Goal: Task Accomplishment & Management: Manage account settings

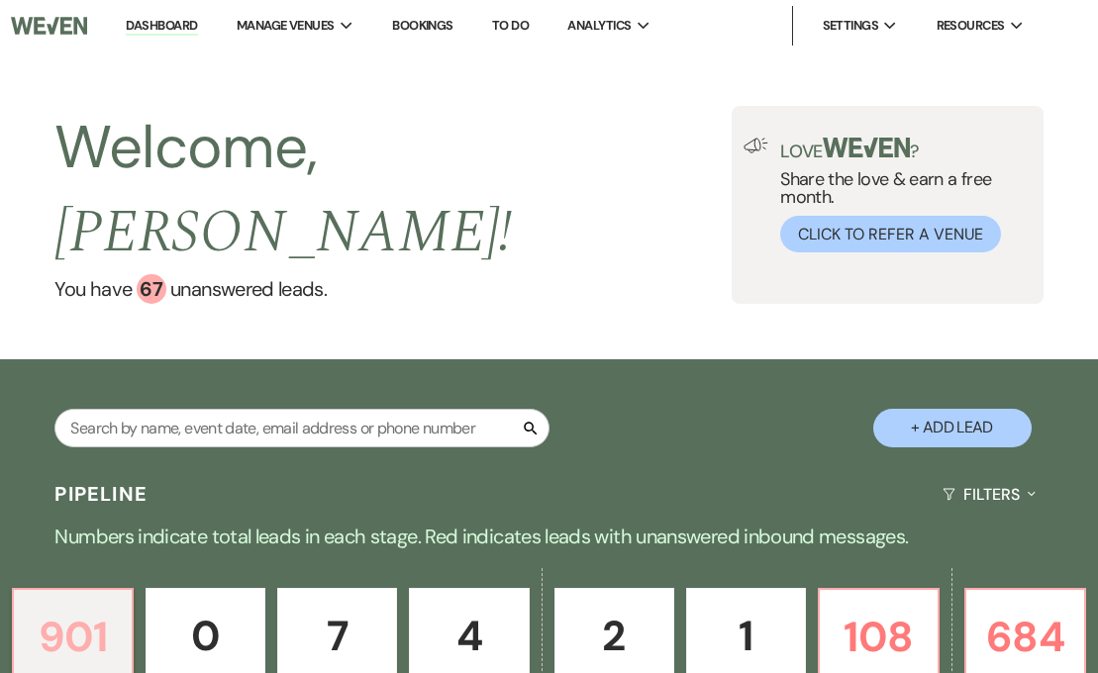
click at [79, 604] on p "901" at bounding box center [73, 637] width 94 height 66
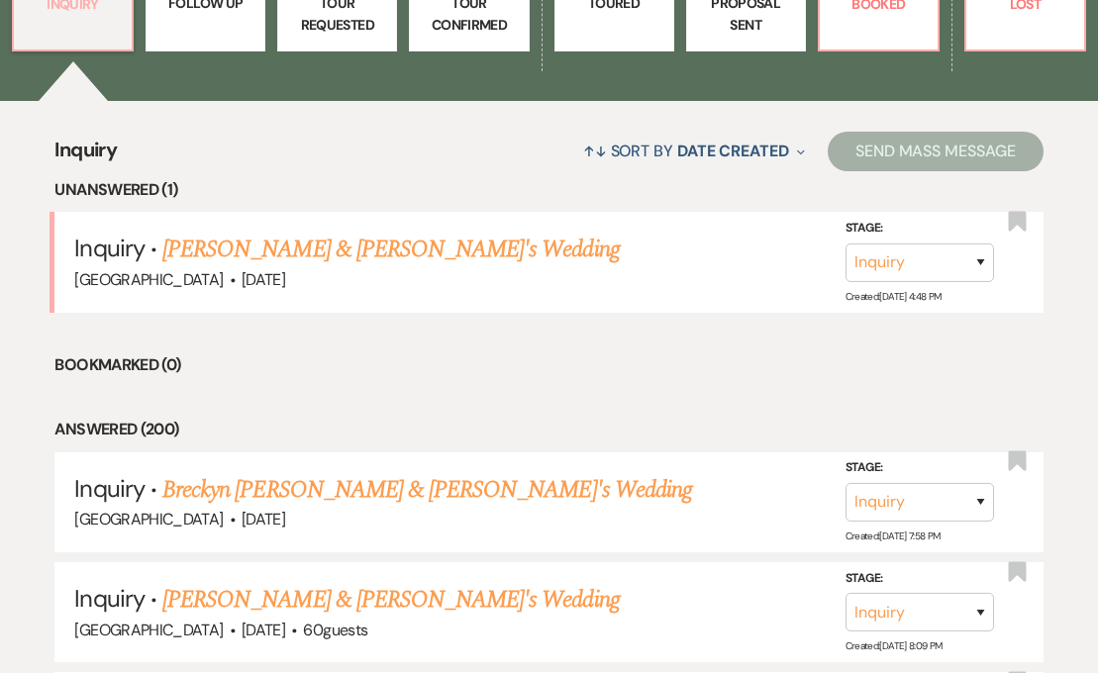
scroll to position [667, 0]
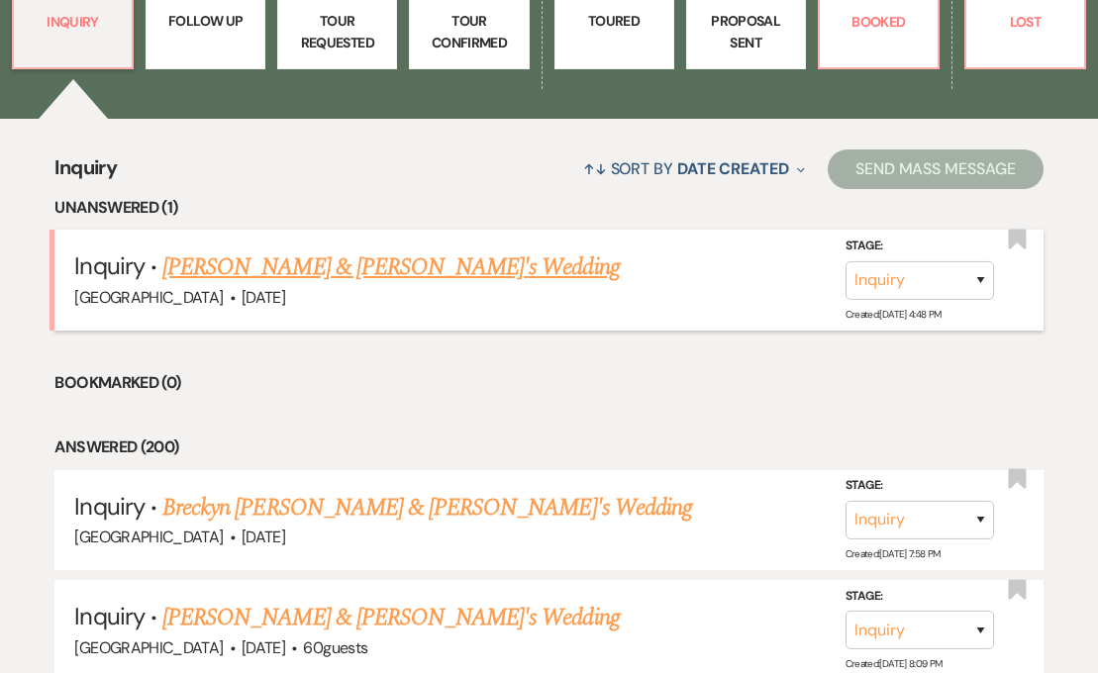
click at [333, 249] on link "[PERSON_NAME] & [PERSON_NAME]'s Wedding" at bounding box center [390, 267] width 457 height 36
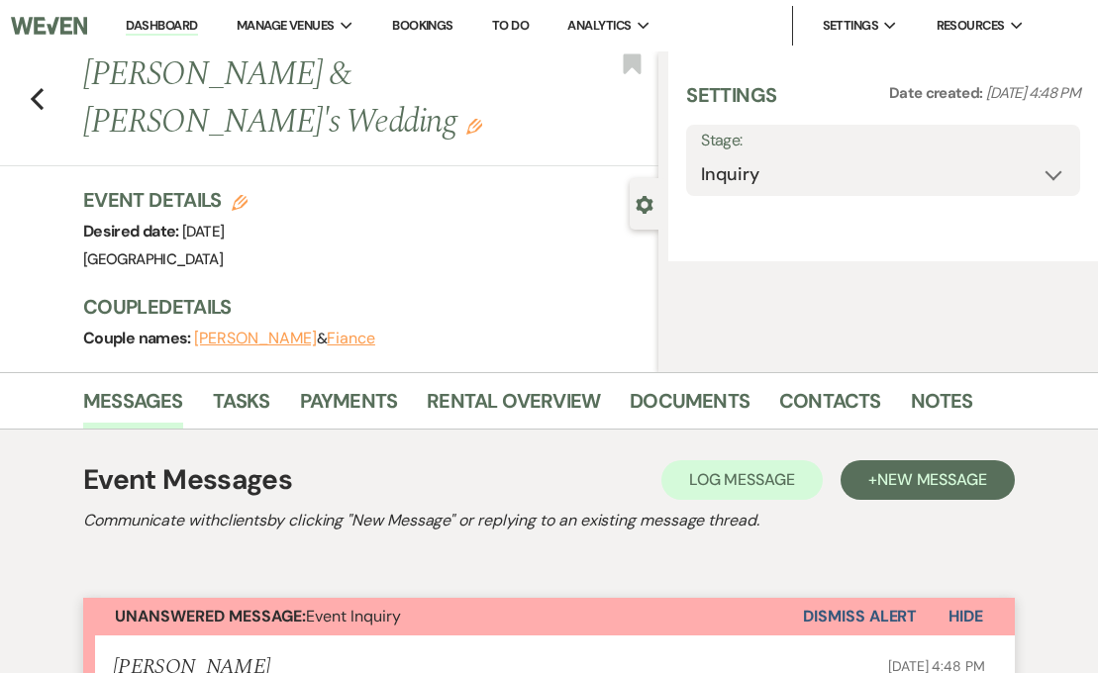
select select "5"
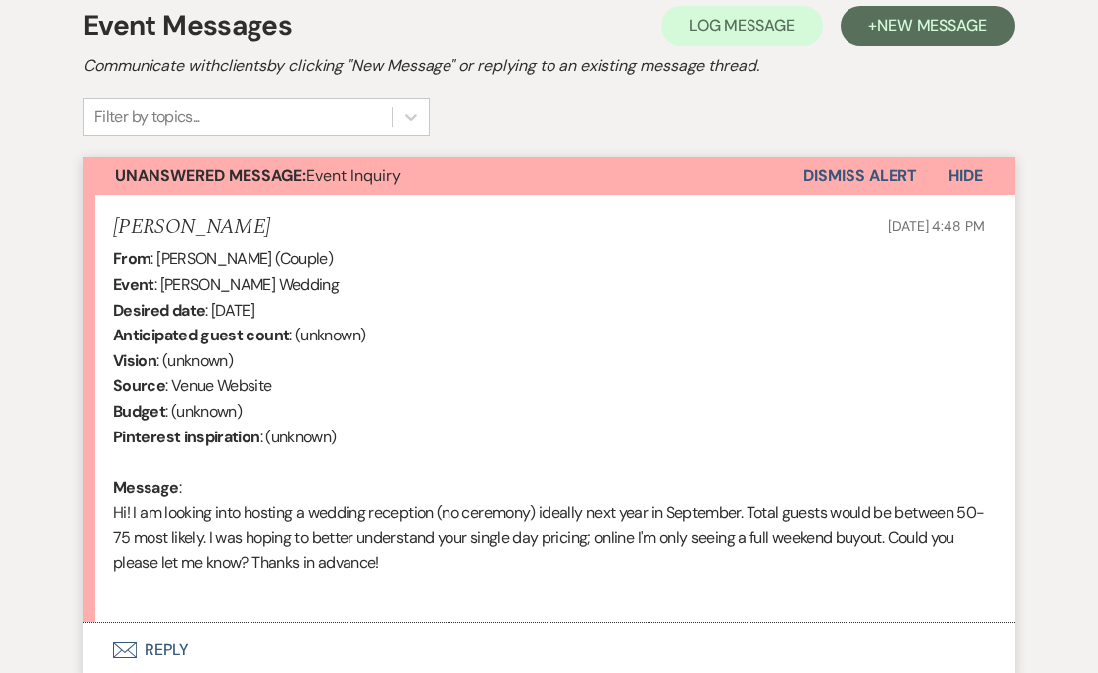
scroll to position [597, 0]
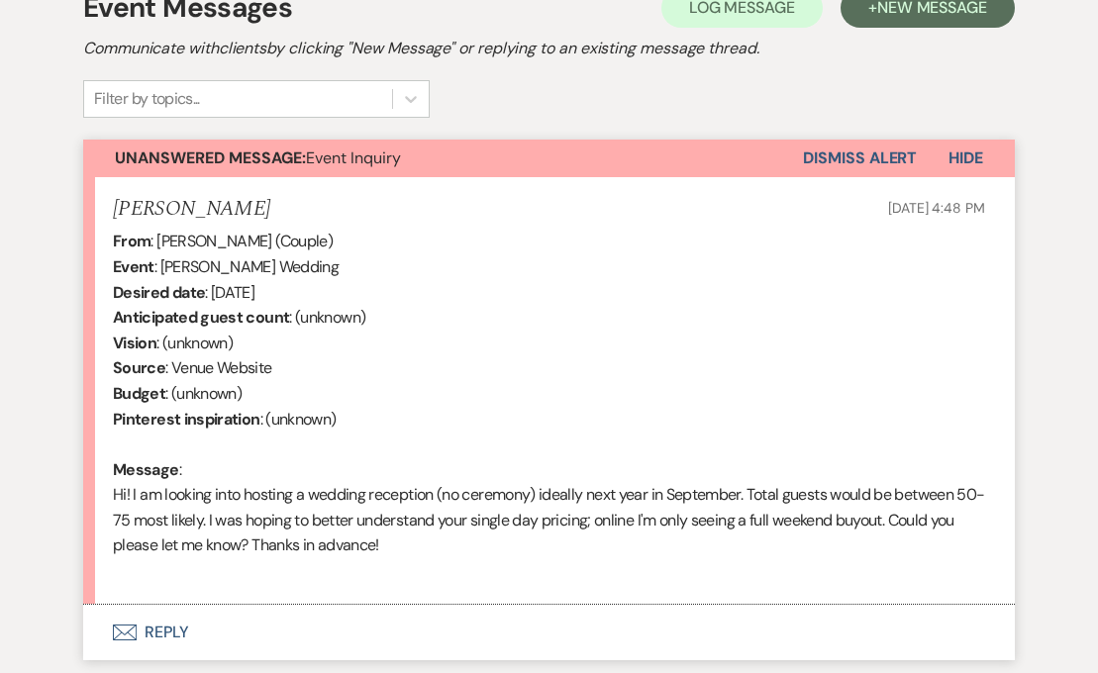
click at [146, 633] on button "Envelope Reply" at bounding box center [549, 632] width 932 height 55
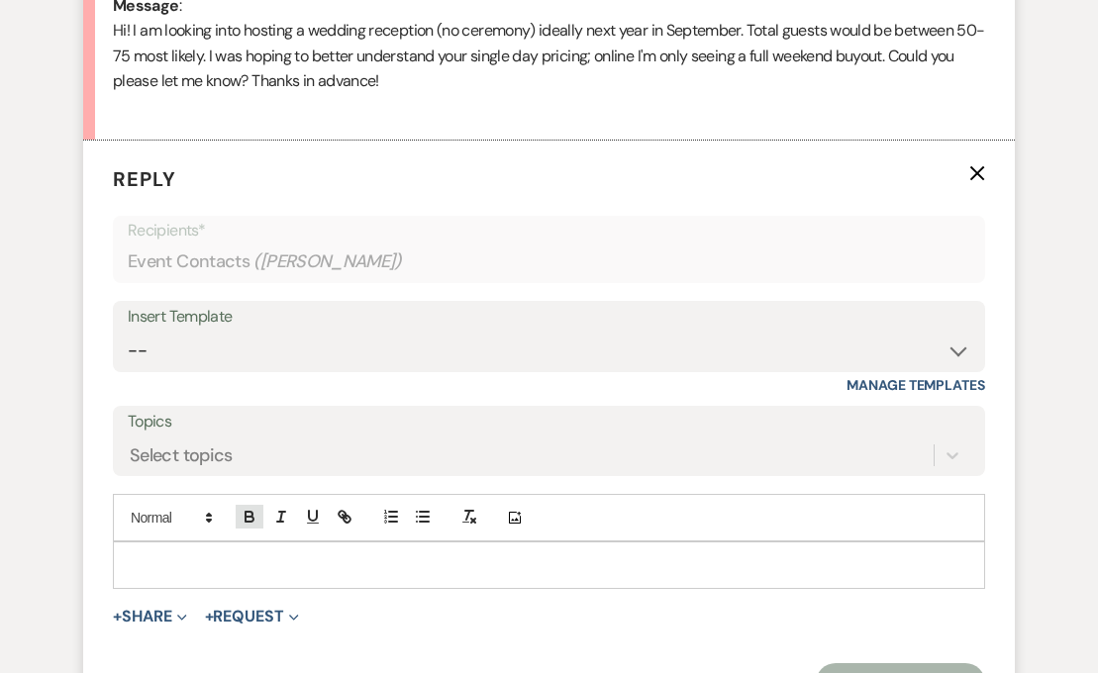
scroll to position [1069, 0]
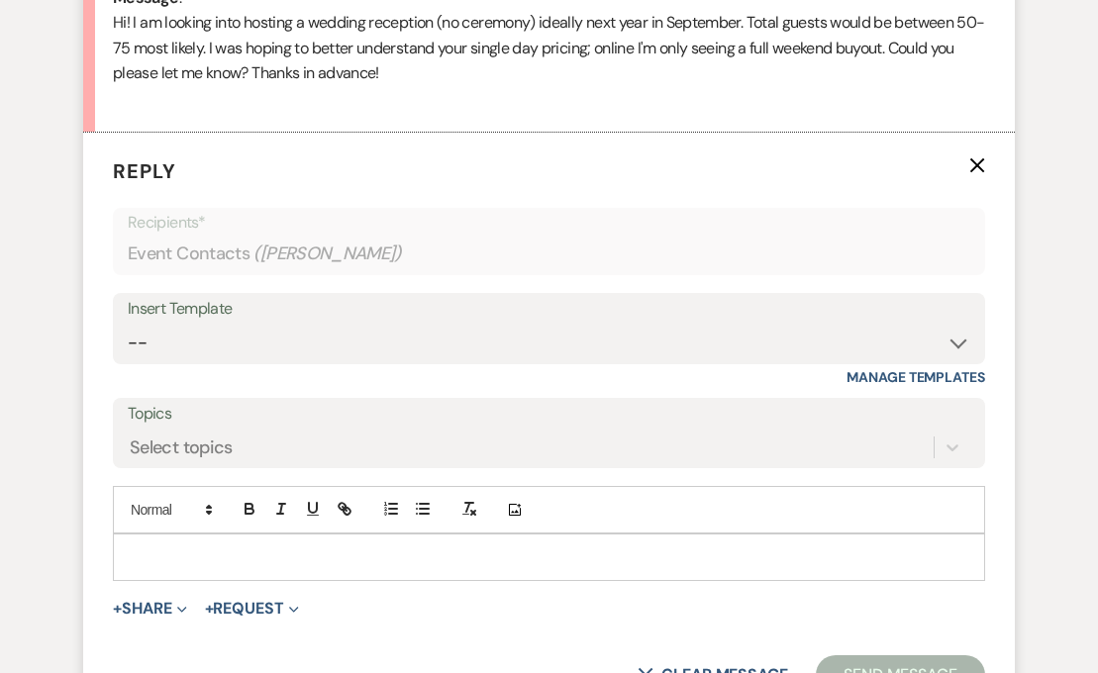
click at [145, 549] on p at bounding box center [549, 557] width 841 height 22
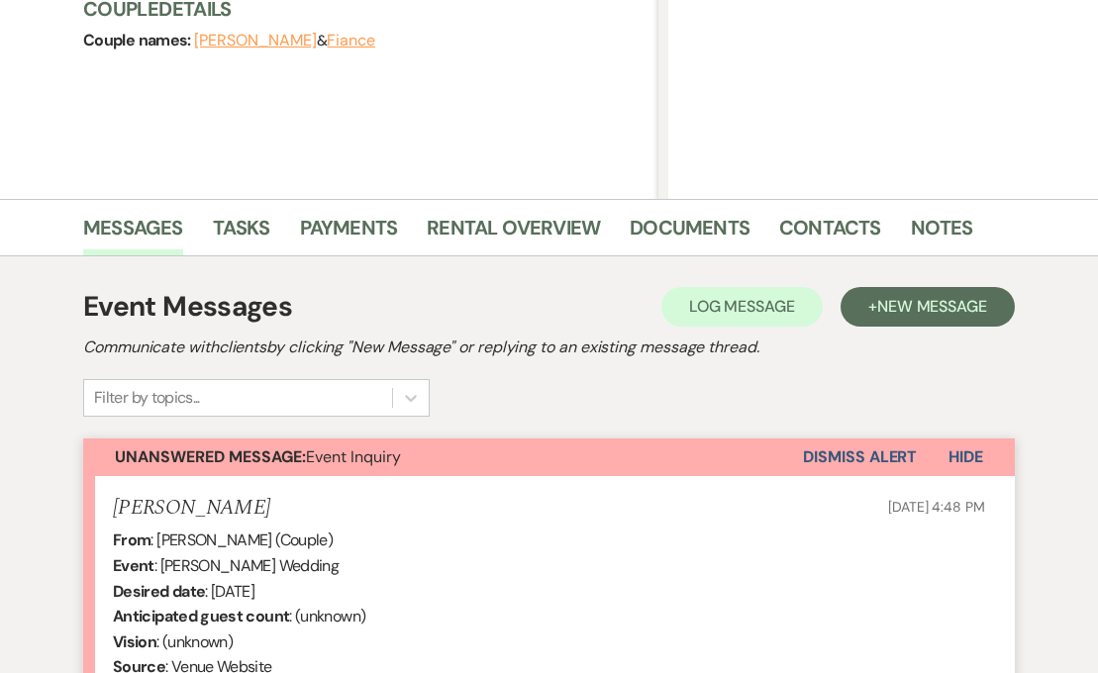
scroll to position [0, 0]
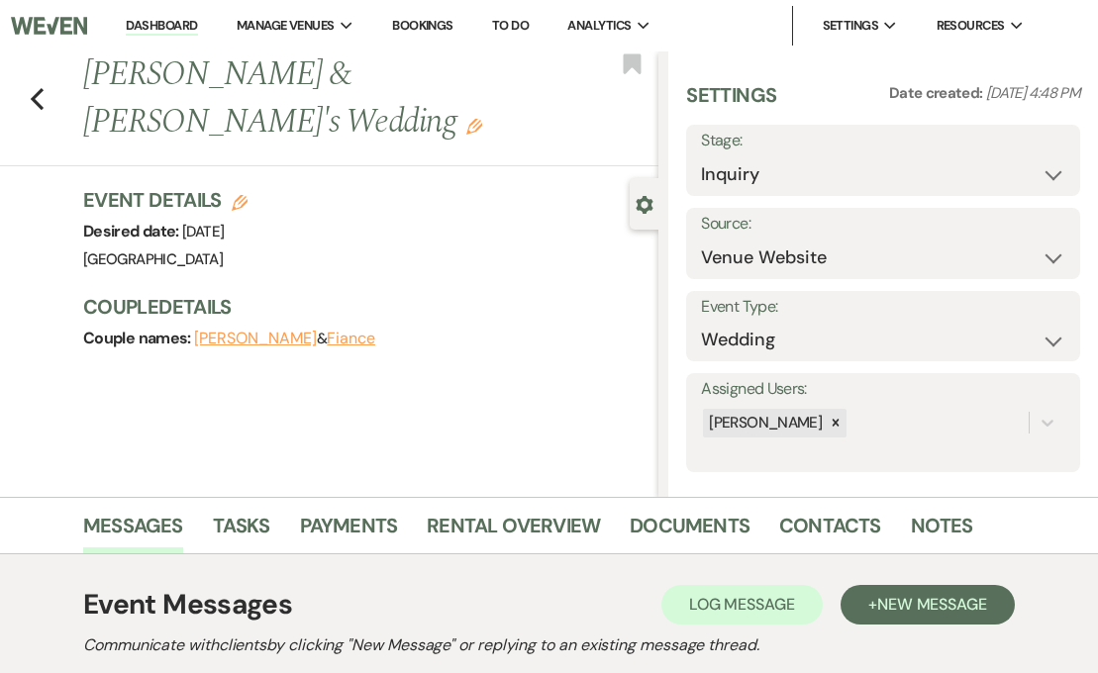
click at [162, 22] on link "Dashboard" at bounding box center [161, 26] width 71 height 19
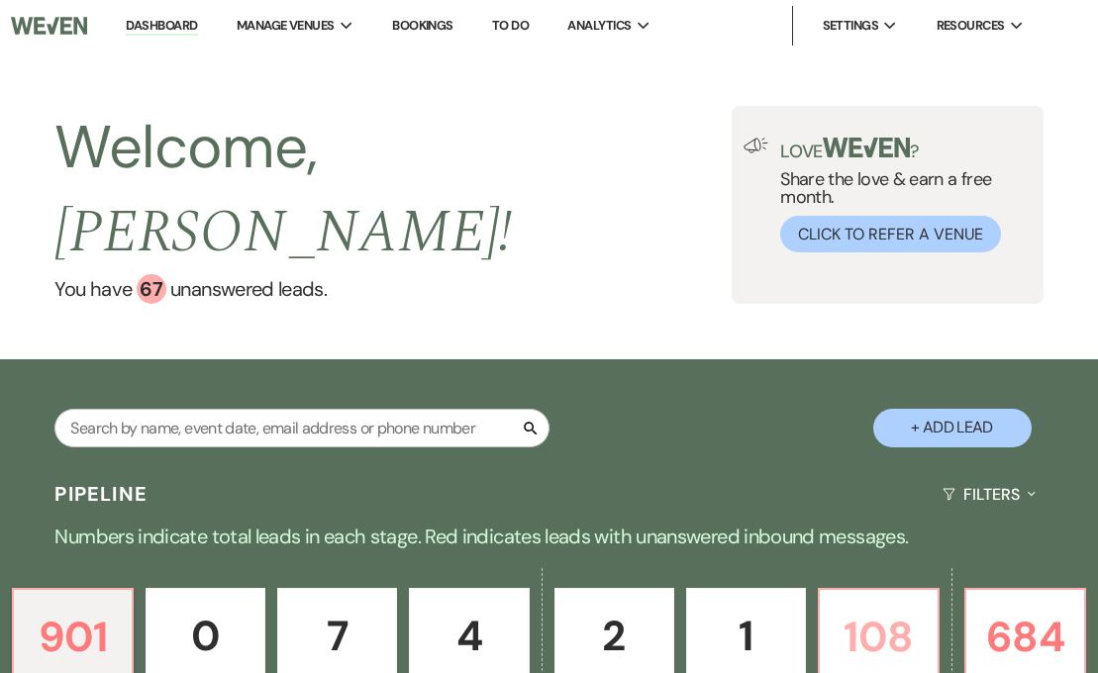
click at [866, 604] on p "108" at bounding box center [879, 637] width 94 height 66
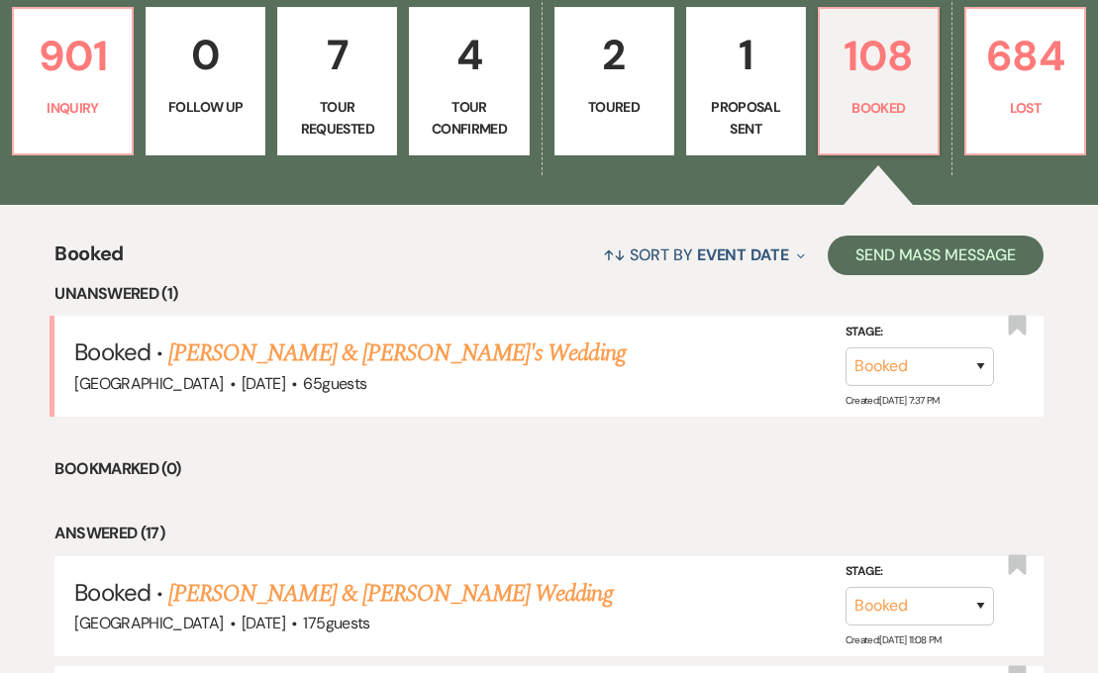
scroll to position [601, 0]
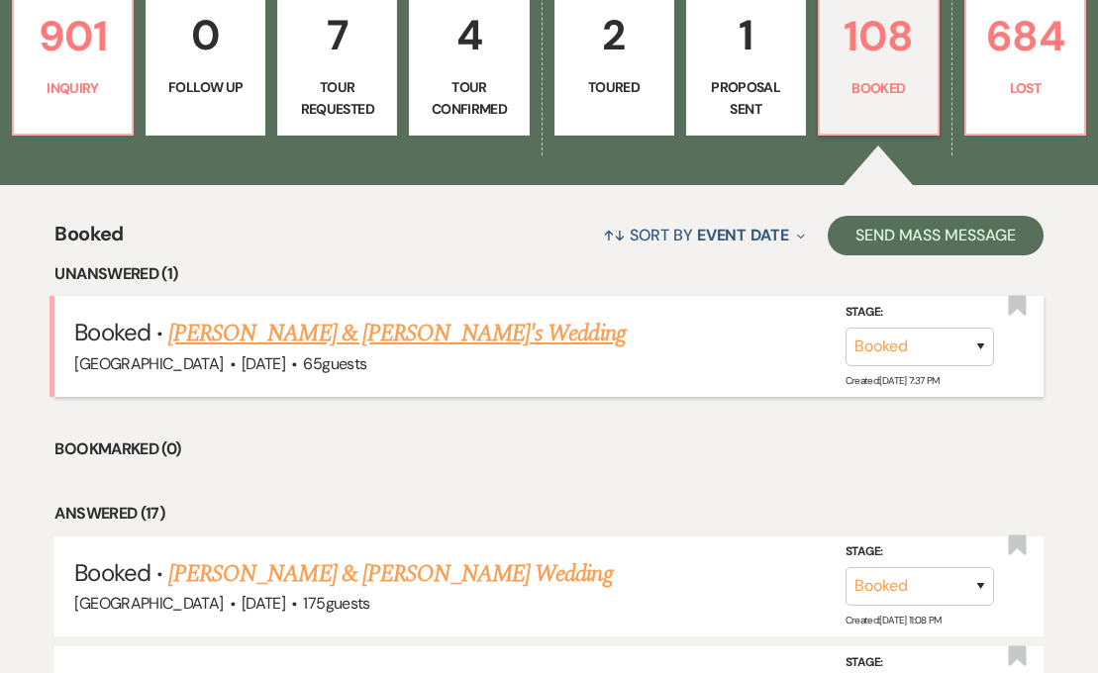
click at [412, 316] on link "[PERSON_NAME] & [PERSON_NAME]'s Wedding" at bounding box center [396, 334] width 457 height 36
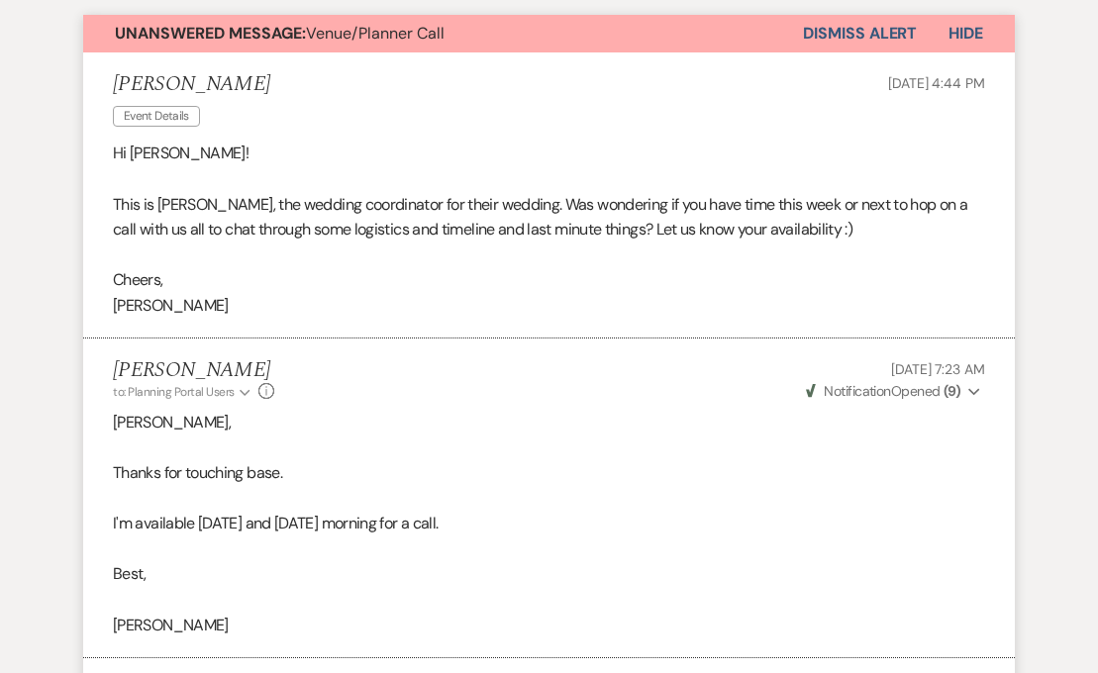
scroll to position [405, 0]
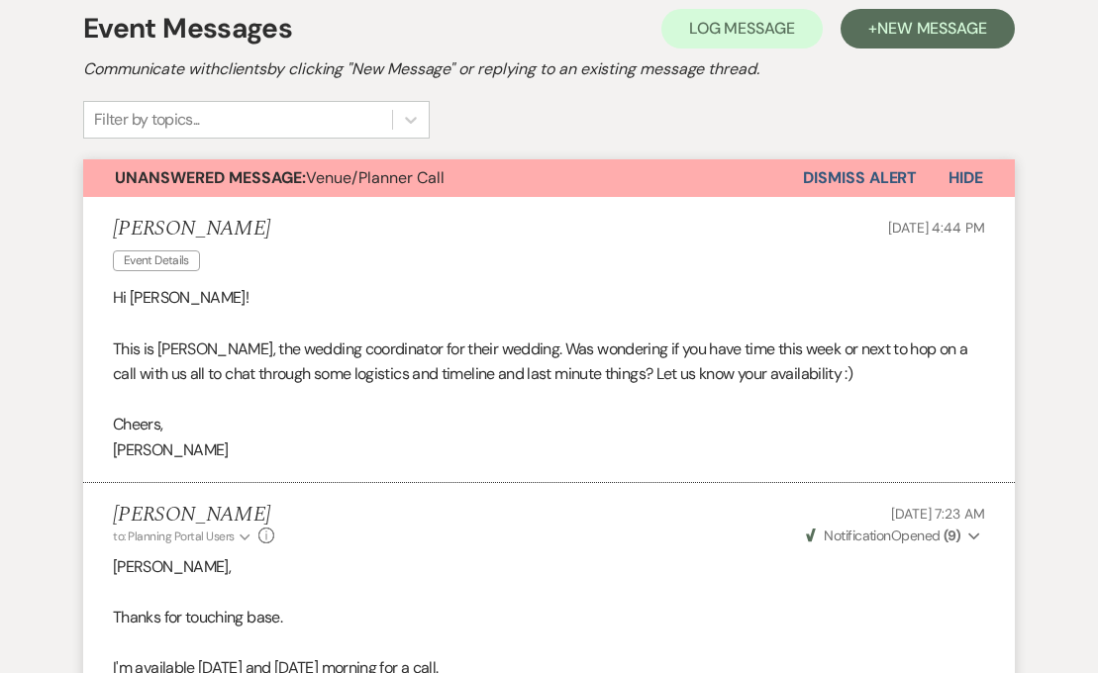
click at [889, 175] on button "Dismiss Alert" at bounding box center [860, 178] width 114 height 38
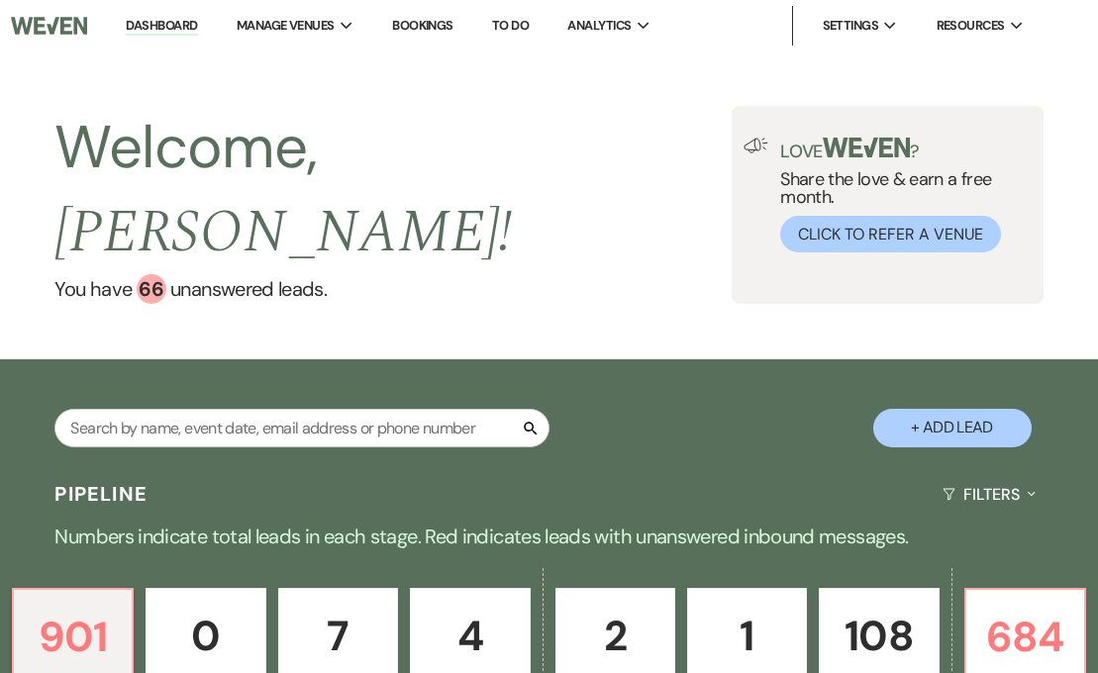
click at [868, 614] on p "108" at bounding box center [879, 636] width 94 height 66
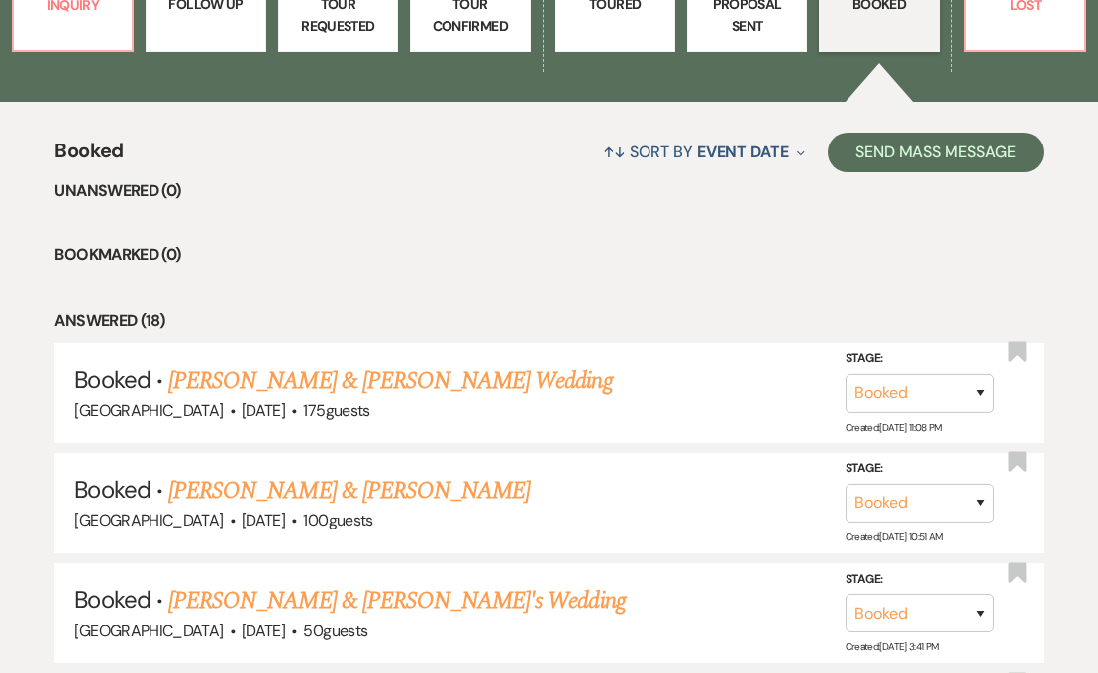
scroll to position [725, 0]
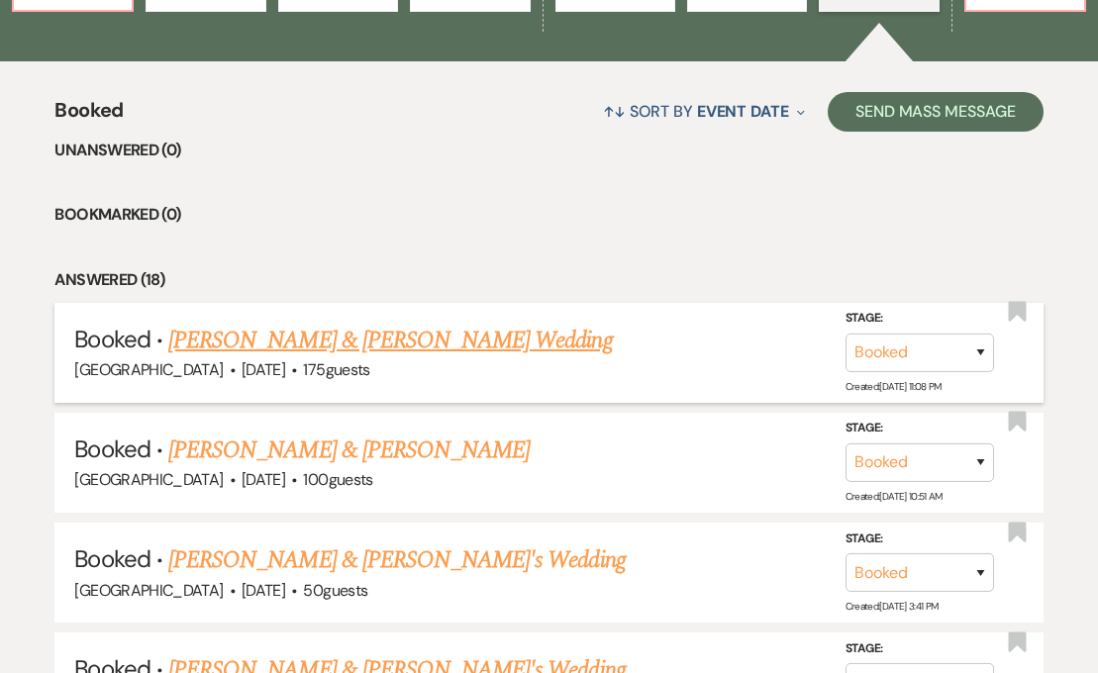
click at [297, 323] on link "[PERSON_NAME] & [PERSON_NAME] Wedding" at bounding box center [390, 341] width 444 height 36
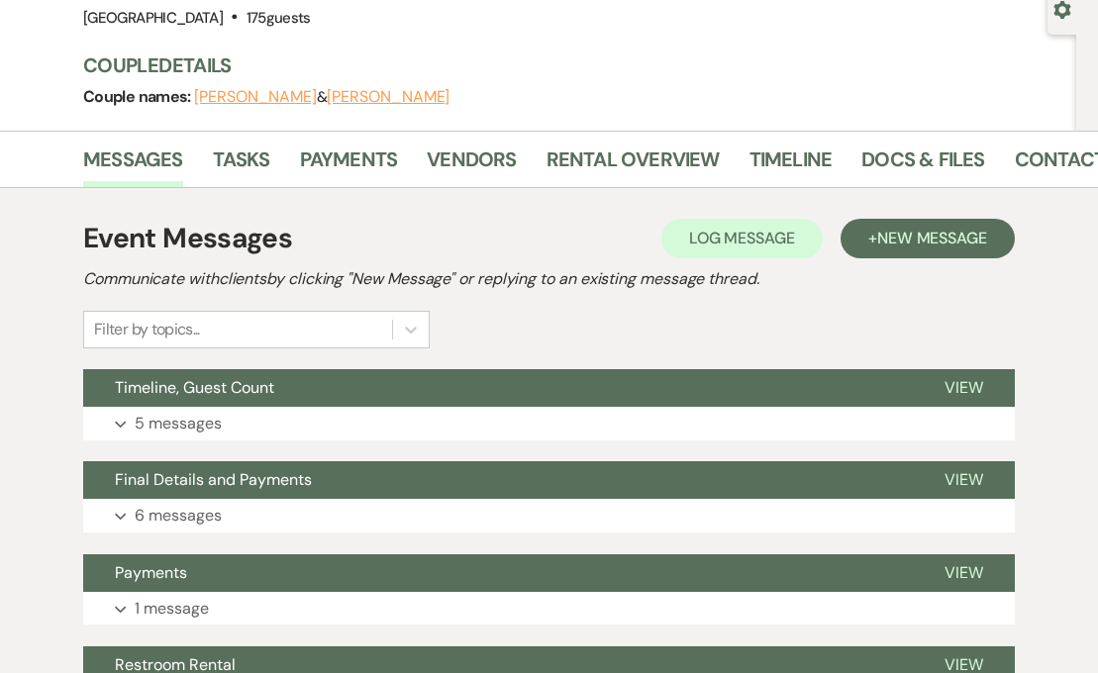
scroll to position [194, 0]
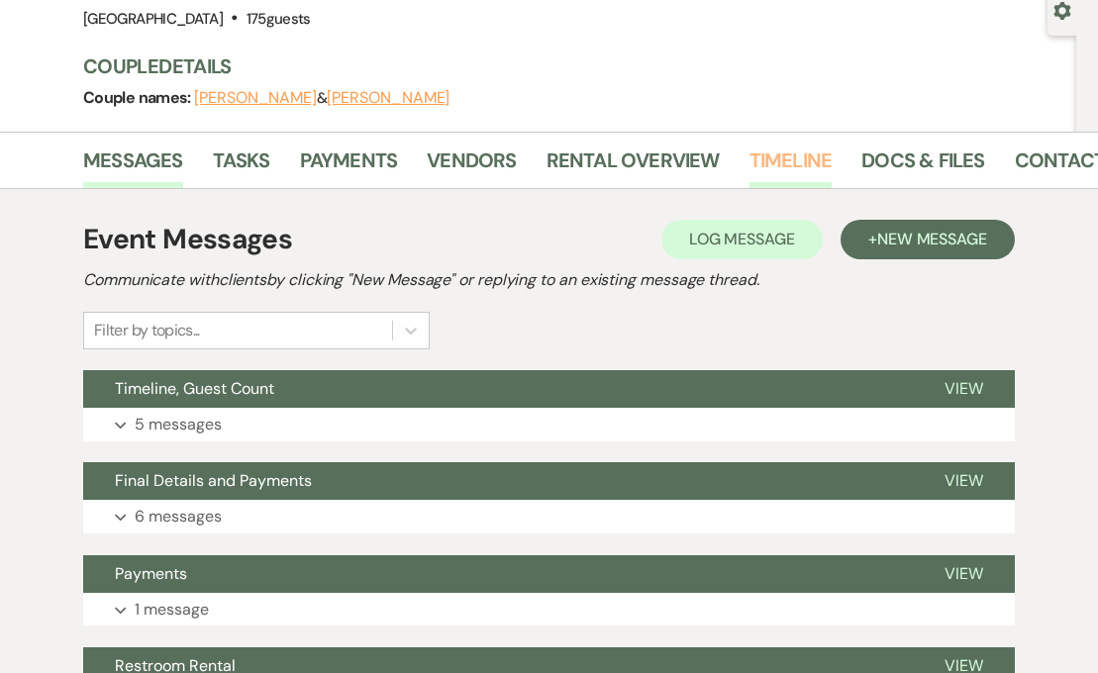
click at [765, 159] on link "Timeline" at bounding box center [790, 167] width 83 height 44
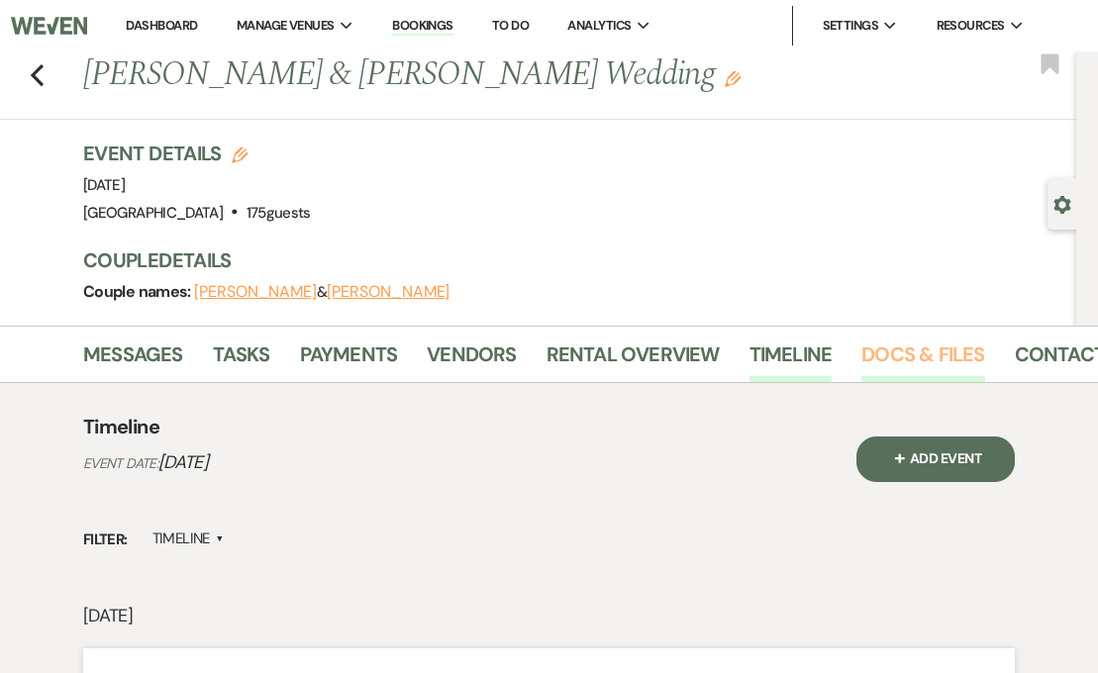
click at [884, 350] on link "Docs & Files" at bounding box center [922, 361] width 123 height 44
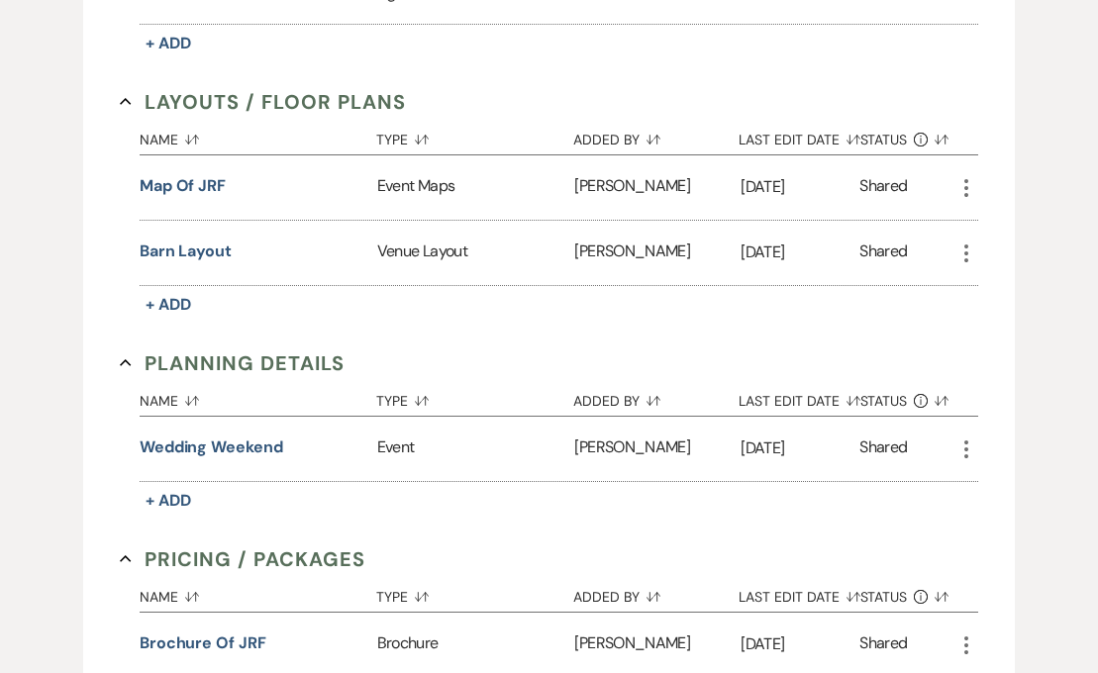
scroll to position [1012, 0]
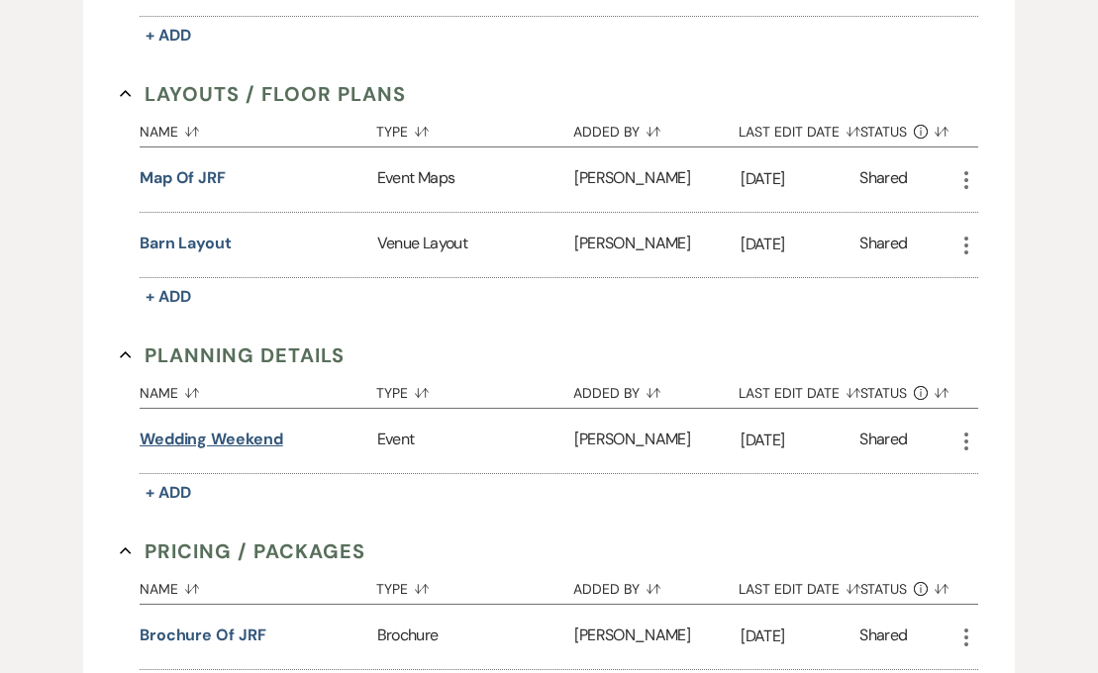
click at [256, 435] on button "Wedding Weekend" at bounding box center [212, 440] width 144 height 24
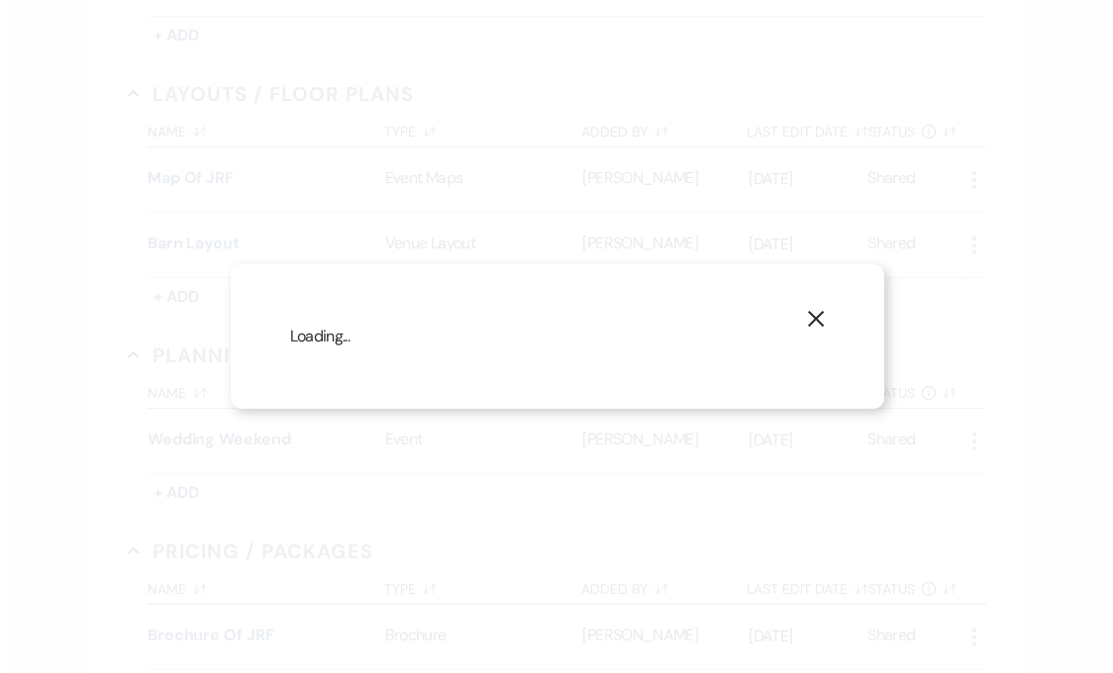
scroll to position [1013, 0]
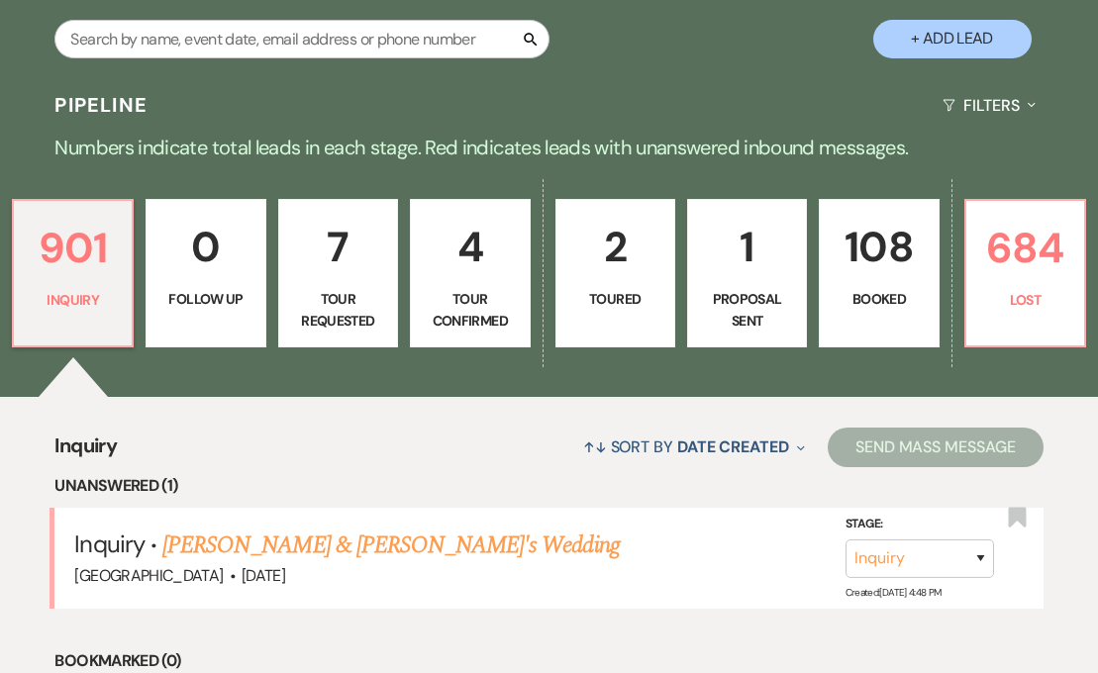
scroll to position [406, 0]
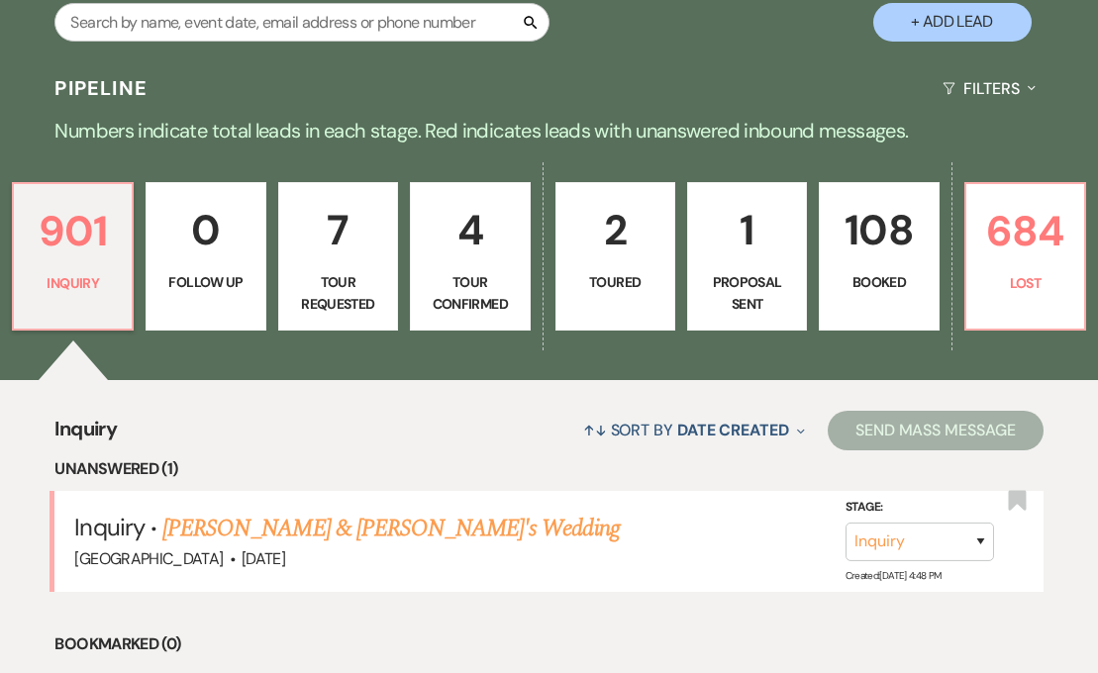
click at [878, 200] on p "108" at bounding box center [879, 230] width 94 height 66
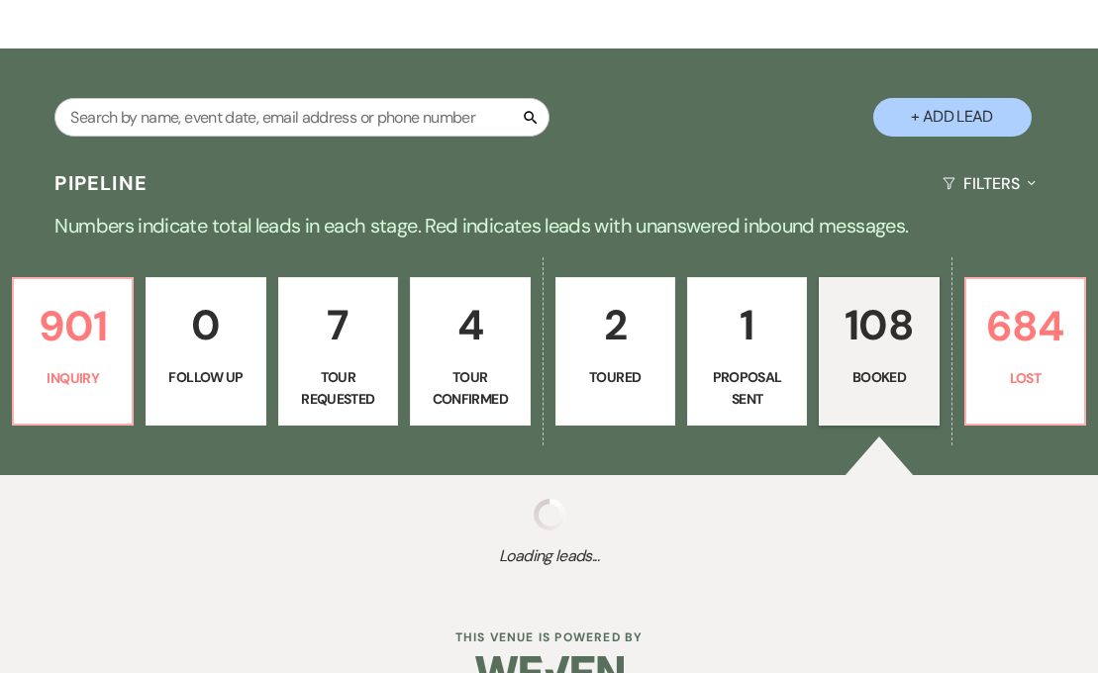
scroll to position [406, 0]
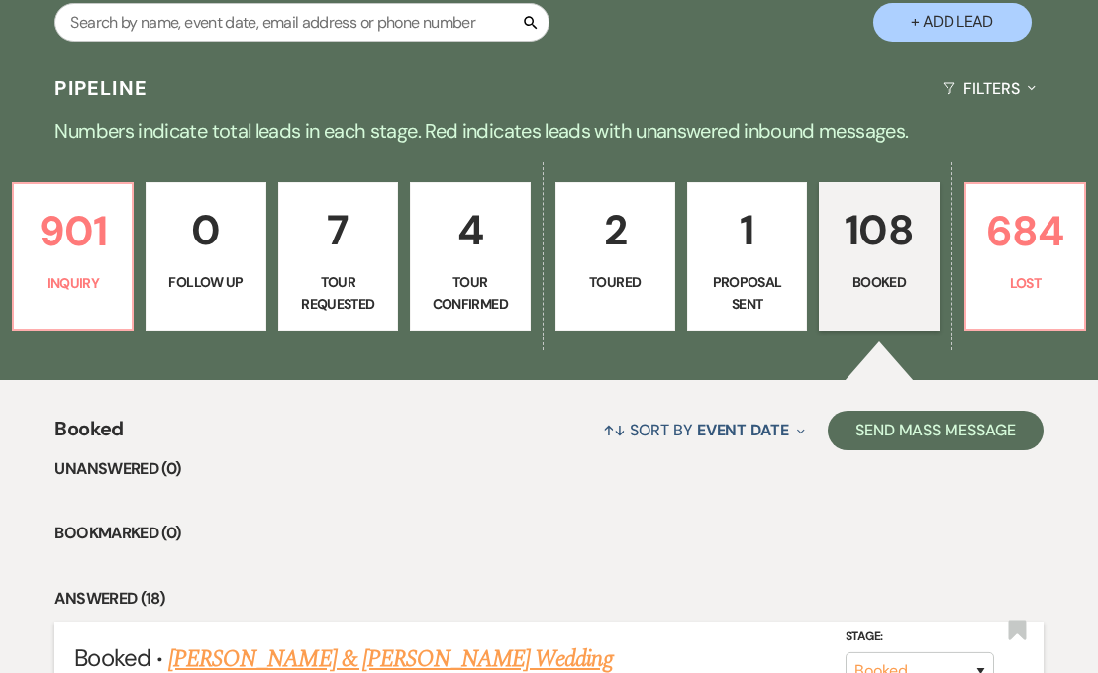
click at [389, 642] on link "[PERSON_NAME] & [PERSON_NAME] Wedding" at bounding box center [390, 660] width 444 height 36
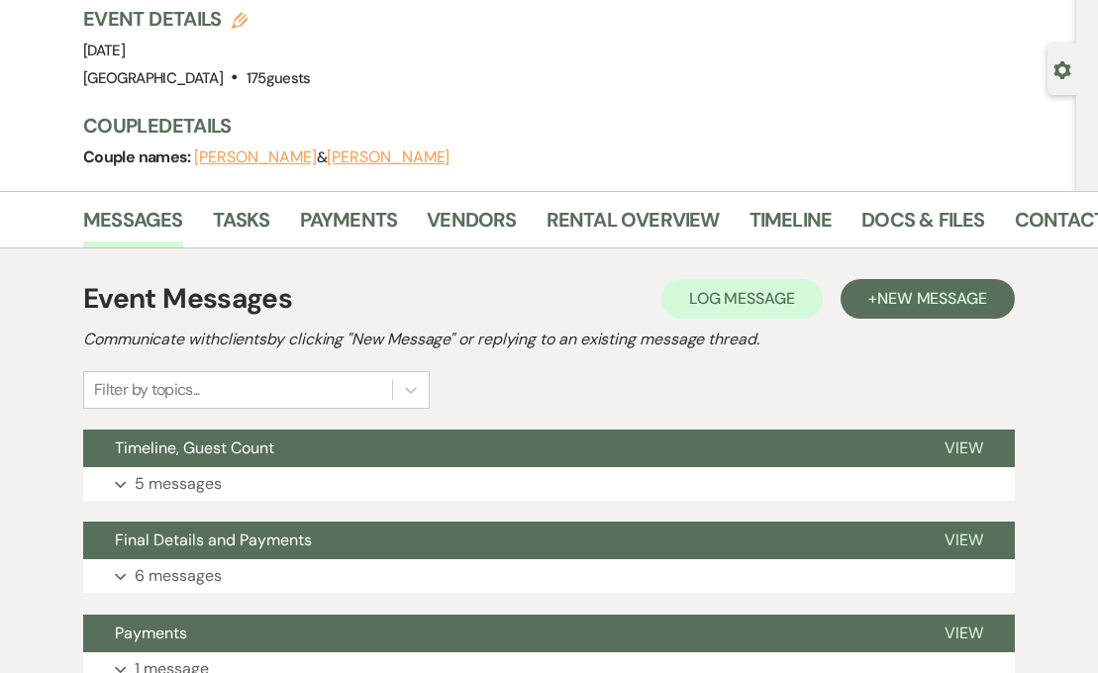
scroll to position [166, 0]
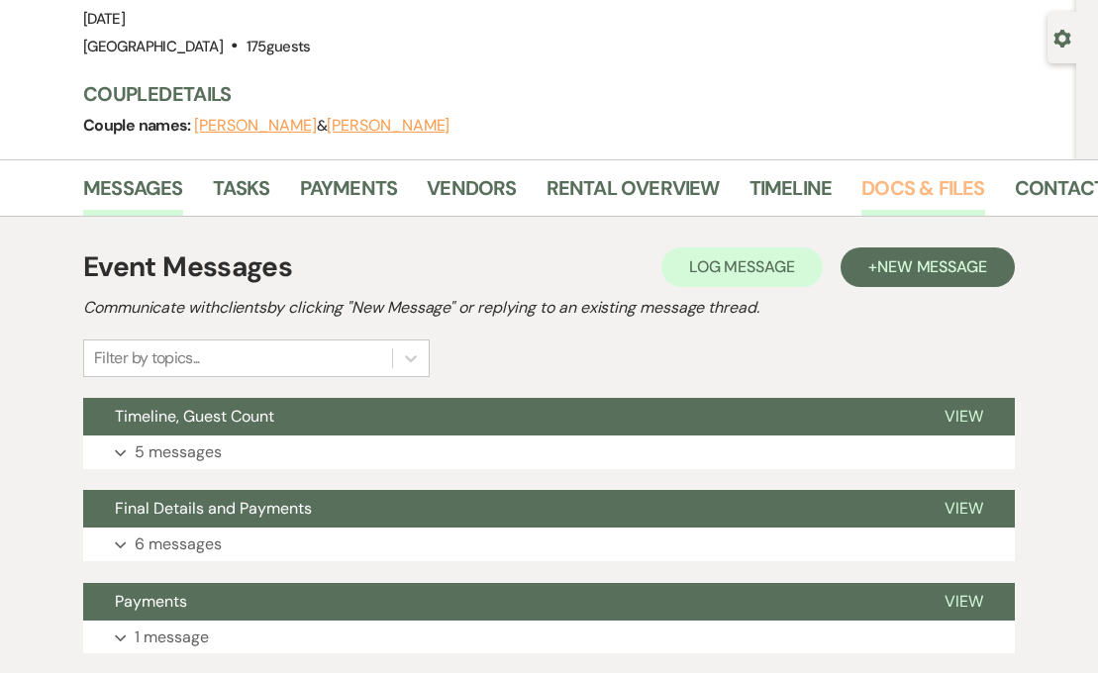
click at [923, 189] on link "Docs & Files" at bounding box center [922, 194] width 123 height 44
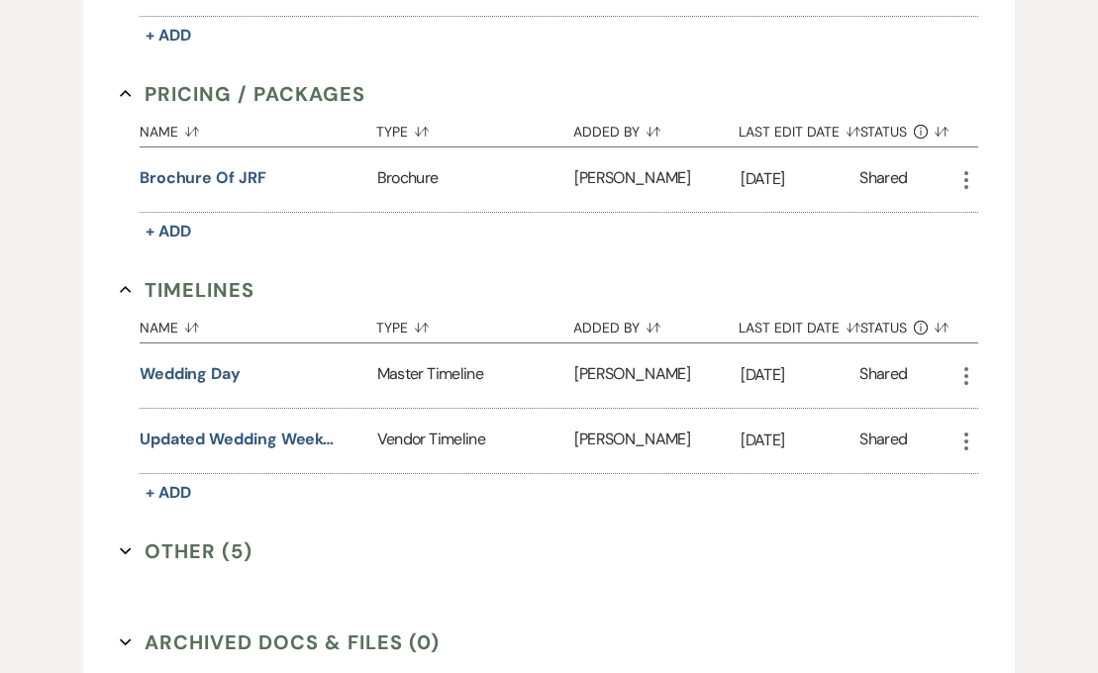
scroll to position [1473, 0]
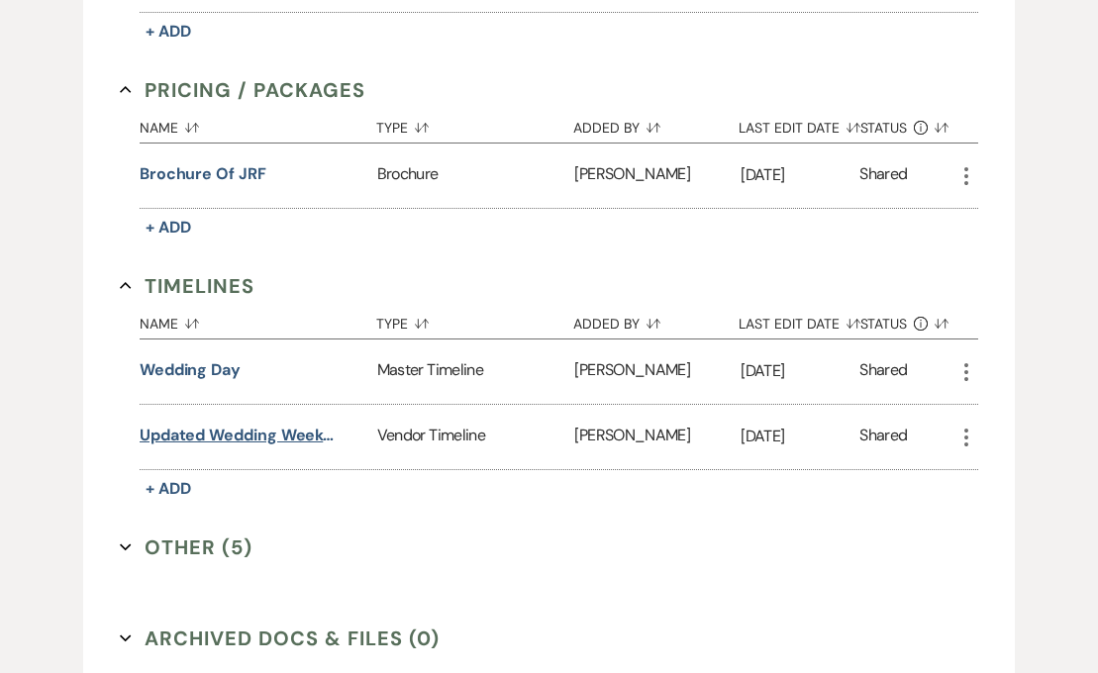
click at [299, 433] on button "Updated Wedding Weekend Timeline" at bounding box center [239, 436] width 198 height 24
